Goal: Information Seeking & Learning: Learn about a topic

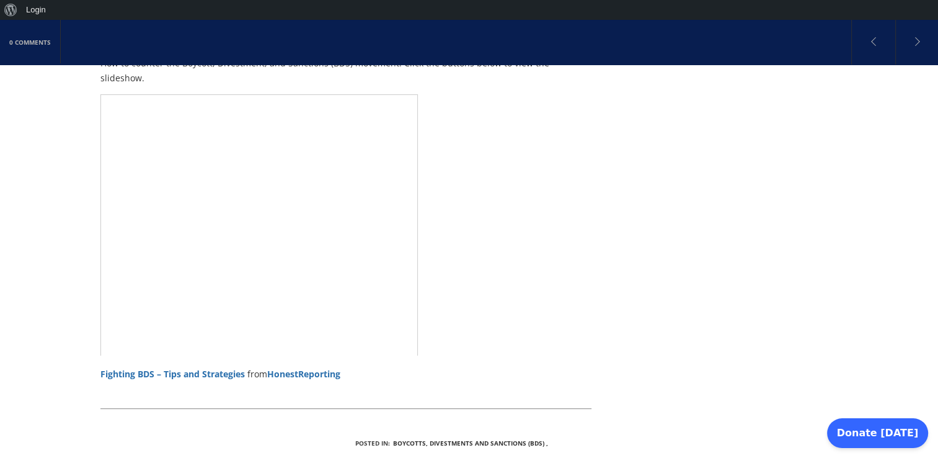
scroll to position [251, 0]
click at [229, 365] on link "Fighting BDS – Tips and Strategies" at bounding box center [172, 371] width 145 height 12
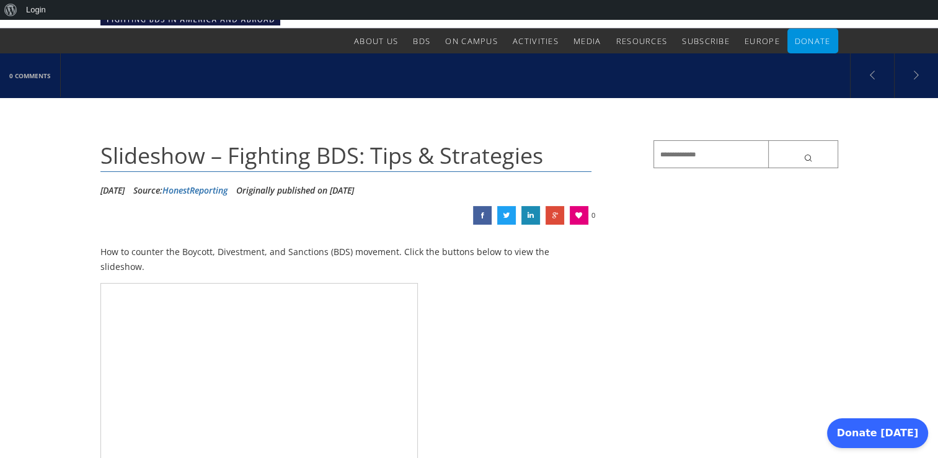
scroll to position [0, 0]
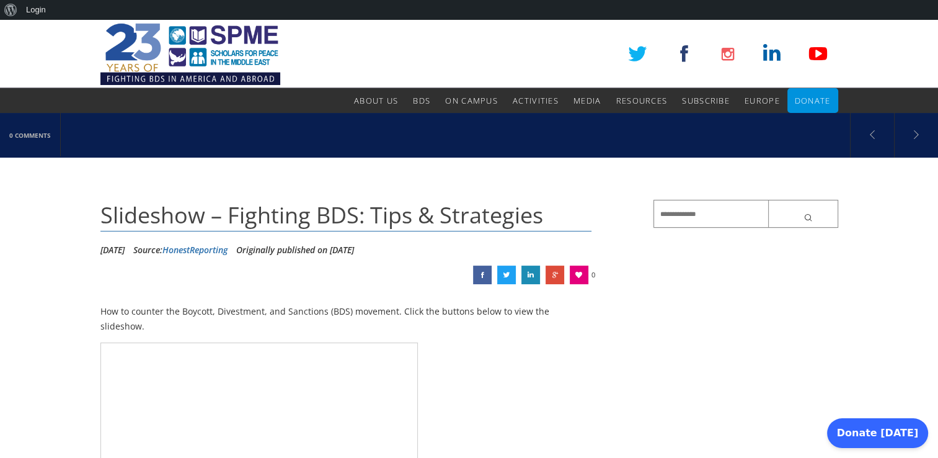
click at [656, 218] on input "text" at bounding box center [746, 214] width 185 height 28
paste input "**********"
type input "**********"
click at [768, 200] on button "submit" at bounding box center [803, 214] width 70 height 28
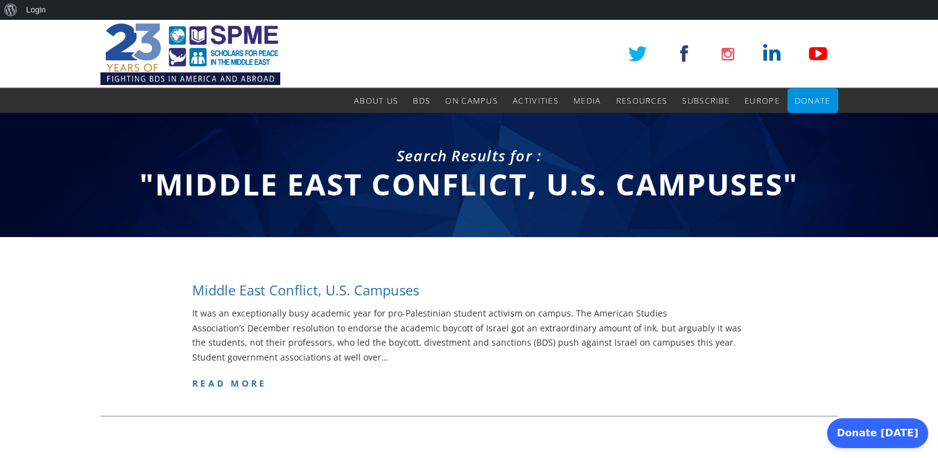
click at [386, 291] on h4 "Middle East Conflict, U.S. Campuses" at bounding box center [305, 289] width 227 height 19
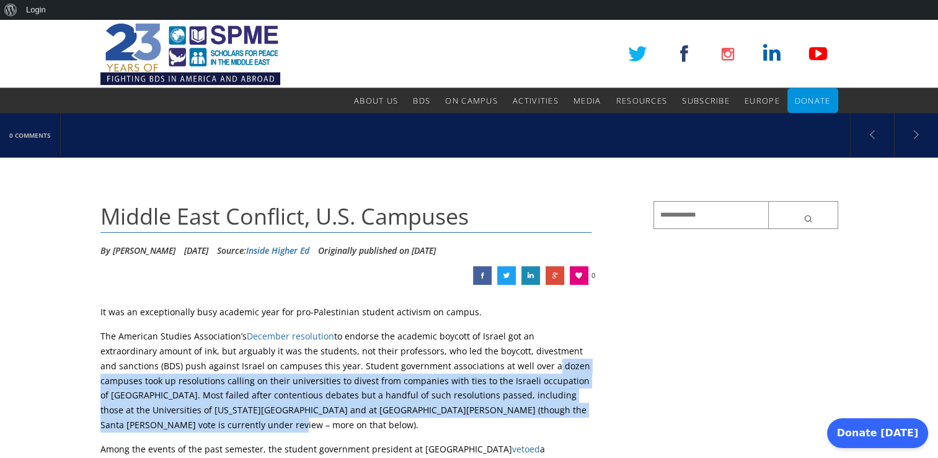
drag, startPoint x: 483, startPoint y: 364, endPoint x: 483, endPoint y: 424, distance: 59.5
click at [483, 424] on p "The American Studies Association’s December resolution to endorse the academic …" at bounding box center [346, 381] width 492 height 104
copy p "a dozen campuses took up resolutions calling on their universities to divest fr…"
